Goal: Check status: Check status

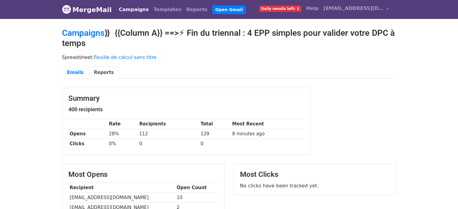
click at [133, 7] on link "Campaigns" at bounding box center [134, 10] width 35 height 12
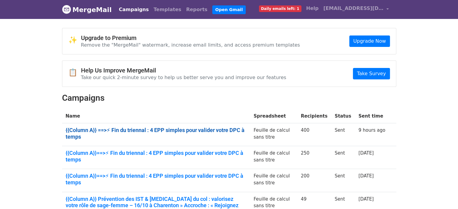
click at [125, 128] on link "{{Column A}} ==>⚡ Fin du triennal : 4 EPP simples pour valider votre DPC à temps" at bounding box center [156, 133] width 181 height 13
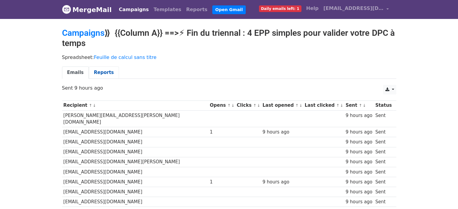
click at [101, 68] on link "Reports" at bounding box center [104, 73] width 30 height 12
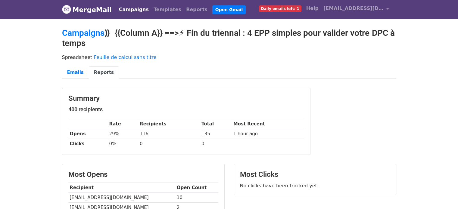
click at [45, 149] on body "MergeMail Campaigns Templates Reports Open Gmail Daily emails left: 1 Help clau…" at bounding box center [229, 184] width 458 height 369
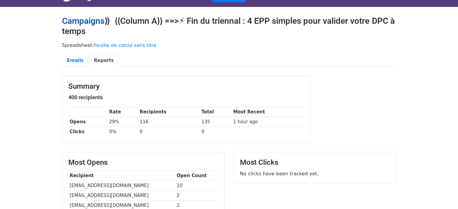
click at [92, 23] on link "Campaigns" at bounding box center [83, 21] width 42 height 10
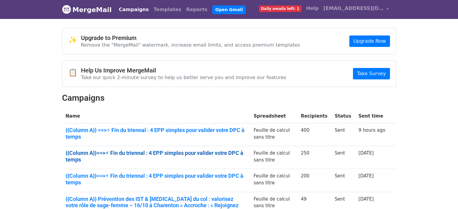
click at [89, 151] on link "{{Column A}}==>⚡ Fin du triennal : 4 EPP simples pour valider votre DPC à temps" at bounding box center [156, 156] width 181 height 13
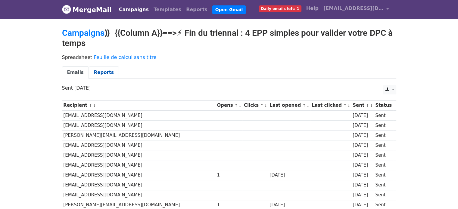
click at [109, 71] on link "Reports" at bounding box center [104, 73] width 30 height 12
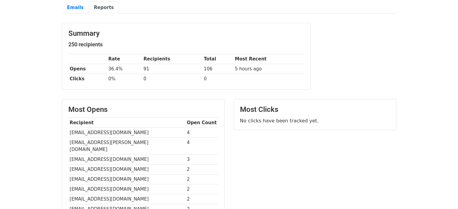
scroll to position [67, 0]
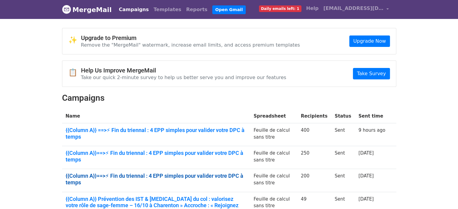
click at [139, 173] on link "{{Column A}}==>⚡ Fin du triennal : 4 EPP simples pour valider votre DPC à temps" at bounding box center [156, 179] width 181 height 13
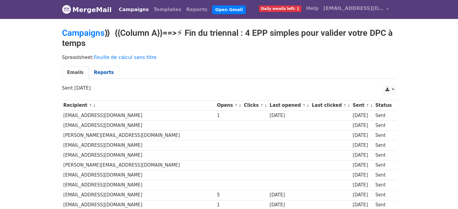
click at [99, 68] on link "Reports" at bounding box center [104, 73] width 30 height 12
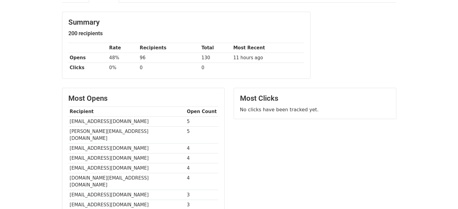
scroll to position [77, 0]
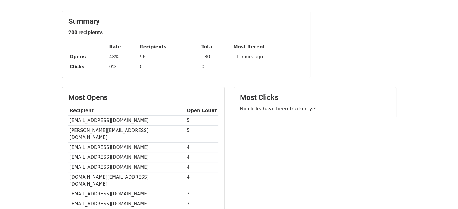
click at [458, 105] on html "MergeMail Campaigns Templates Reports Open Gmail Daily emails left: 1 Help [EMA…" at bounding box center [229, 130] width 458 height 414
